Goal: Task Accomplishment & Management: Use online tool/utility

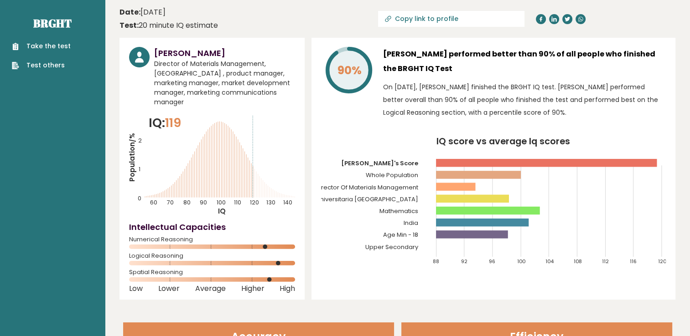
click at [316, 212] on div "90% [PERSON_NAME] performed better than 90% of all people who finished the BRGH…" at bounding box center [493, 169] width 364 height 262
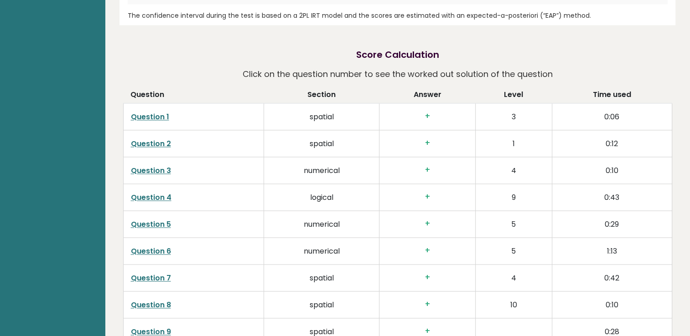
scroll to position [1153, 0]
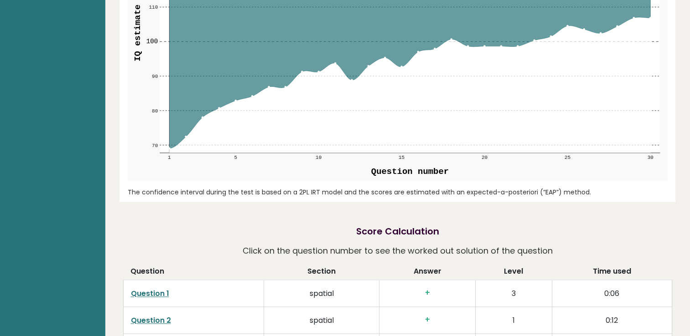
click at [161, 288] on link "Question 1" at bounding box center [150, 293] width 38 height 10
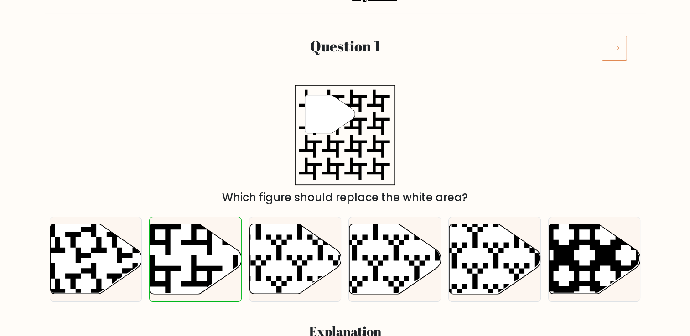
scroll to position [137, 0]
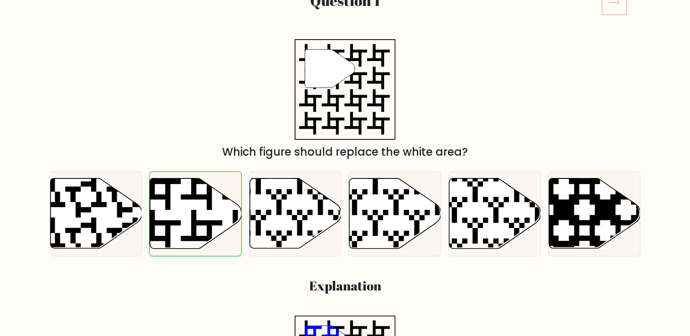
click at [182, 226] on icon at bounding box center [196, 214] width 92 height 70
click at [345, 36] on input "b." at bounding box center [345, 33] width 0 height 5
radio input "true"
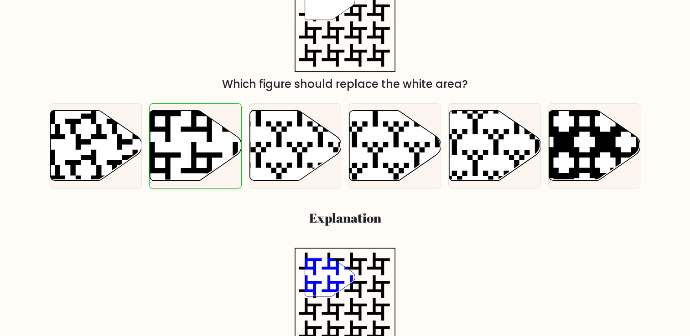
scroll to position [182, 0]
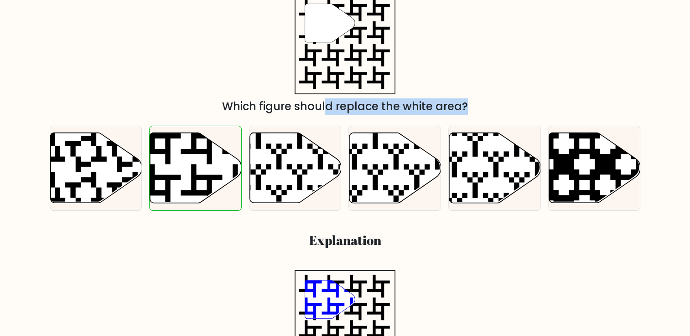
drag, startPoint x: 188, startPoint y: 166, endPoint x: 251, endPoint y: 96, distance: 93.9
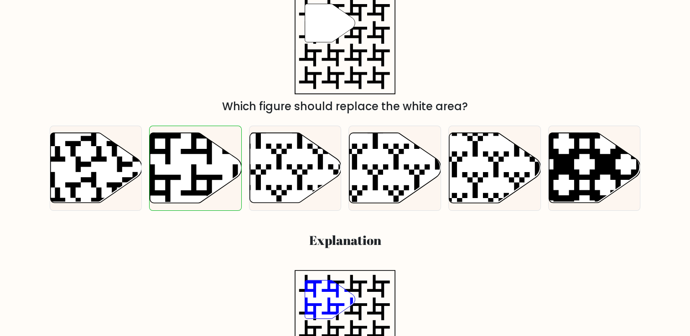
drag, startPoint x: 251, startPoint y: 96, endPoint x: 180, endPoint y: 87, distance: 71.3
click at [180, 87] on div "" Which figure should replace the white area?" at bounding box center [345, 54] width 602 height 121
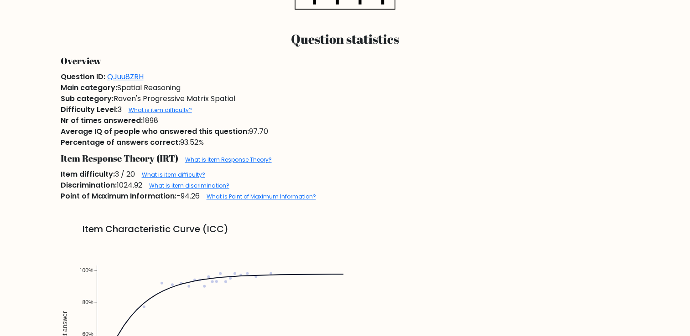
scroll to position [537, 0]
